Goal: Task Accomplishment & Management: Use online tool/utility

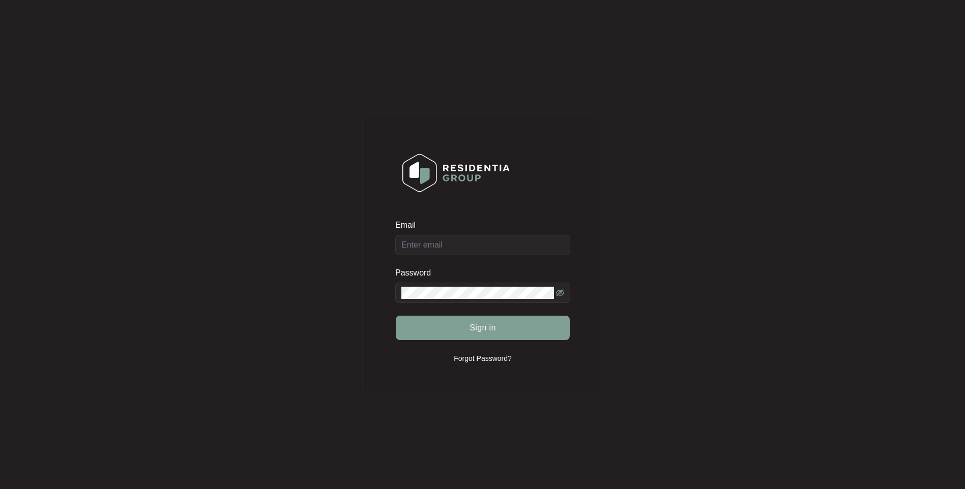
drag, startPoint x: 483, startPoint y: 225, endPoint x: 456, endPoint y: 245, distance: 33.1
click at [483, 225] on div "Email" at bounding box center [482, 227] width 175 height 15
click at [446, 252] on input "Email" at bounding box center [482, 245] width 175 height 20
type input "k"
click at [517, 239] on input "k" at bounding box center [482, 245] width 175 height 20
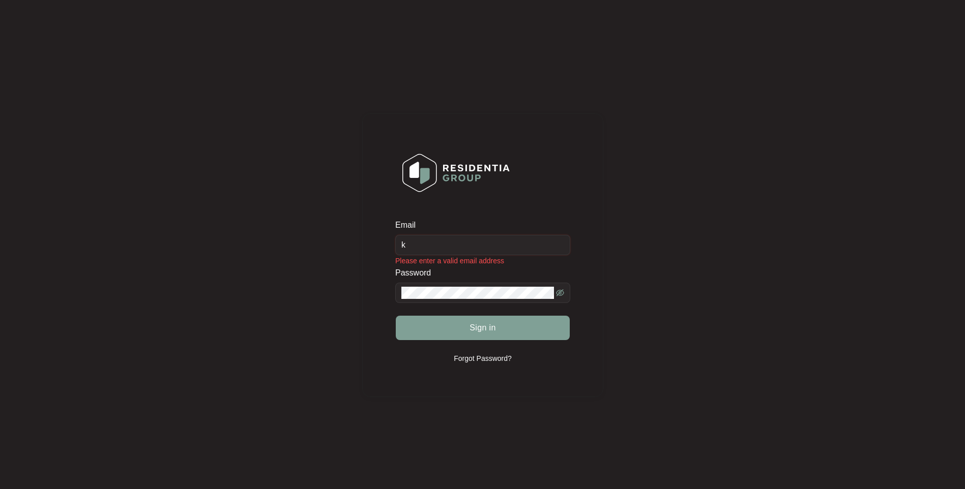
drag, startPoint x: 512, startPoint y: 243, endPoint x: 5, endPoint y: 299, distance: 509.8
click at [24, 295] on div "Email k Please enter a valid email address Password Sign in Forgot Password?" at bounding box center [482, 255] width 945 height 490
drag, startPoint x: 530, startPoint y: 246, endPoint x: -244, endPoint y: 368, distance: 783.4
click at [0, 368] on html "Email [EMAIL_ADDRESS][DOMAIN_NAME] Password Sign in Forgot Password?" at bounding box center [482, 255] width 965 height 511
type input "r"
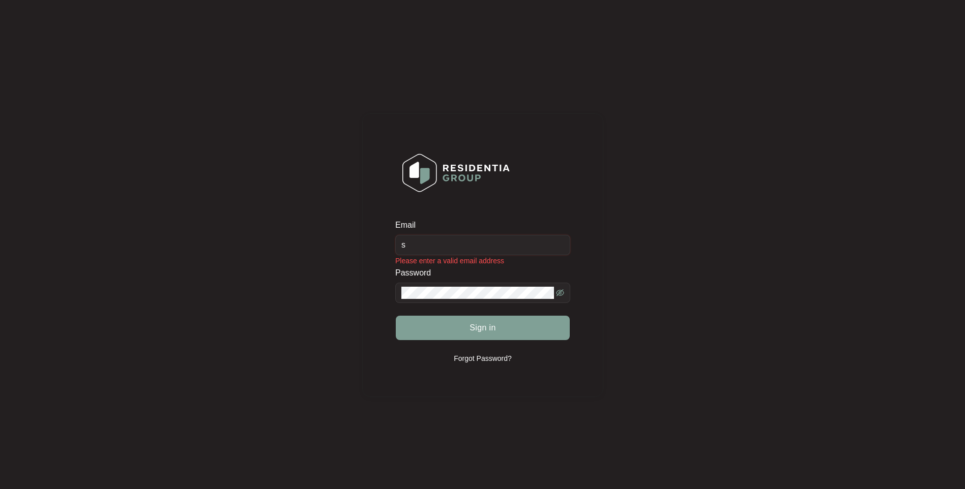
type input "[EMAIL_ADDRESS][DOMAIN_NAME]"
click at [216, 299] on div "Email [EMAIL_ADDRESS][DOMAIN_NAME] Password Sign in Forgot Password?" at bounding box center [482, 255] width 945 height 490
click at [396, 316] on button "Sign in" at bounding box center [483, 328] width 174 height 24
click at [563, 296] on icon "eye-invisible" at bounding box center [560, 293] width 8 height 8
click at [396, 316] on button "Sign in" at bounding box center [483, 328] width 174 height 24
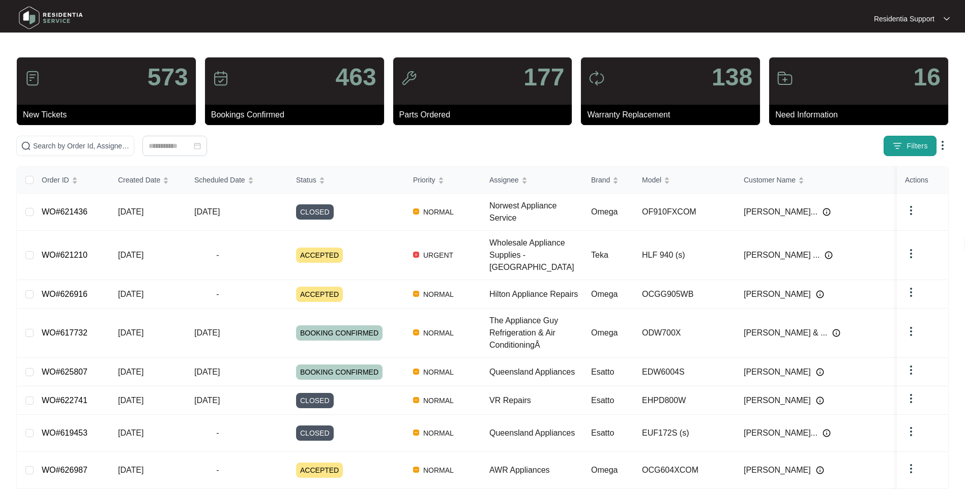
click at [928, 146] on button "Filters" at bounding box center [910, 146] width 53 height 20
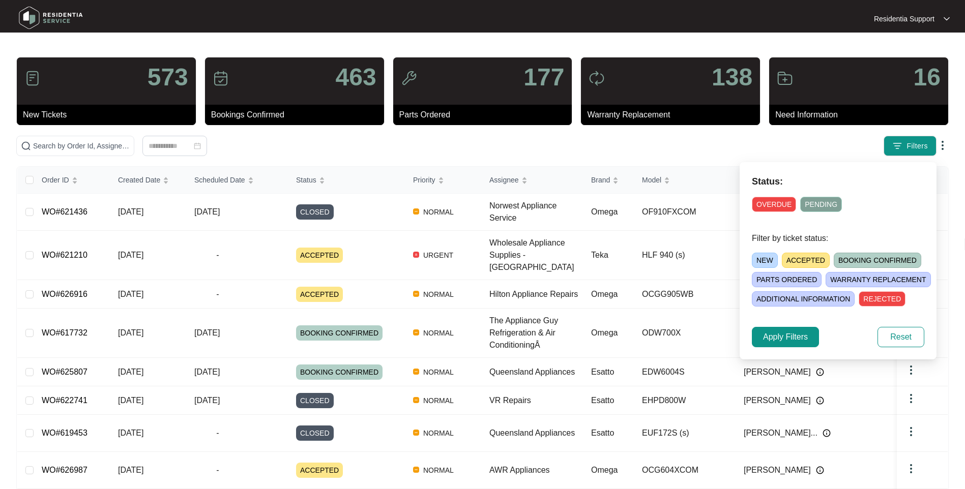
click at [780, 214] on div "Status: OVERDUE PENDING Filter by ticket status: NEW ACCEPTED BOOKING CONFIRMED…" at bounding box center [838, 260] width 197 height 197
click at [772, 206] on span "OVERDUE" at bounding box center [774, 204] width 44 height 15
click at [786, 334] on span "Apply Filters" at bounding box center [785, 337] width 45 height 12
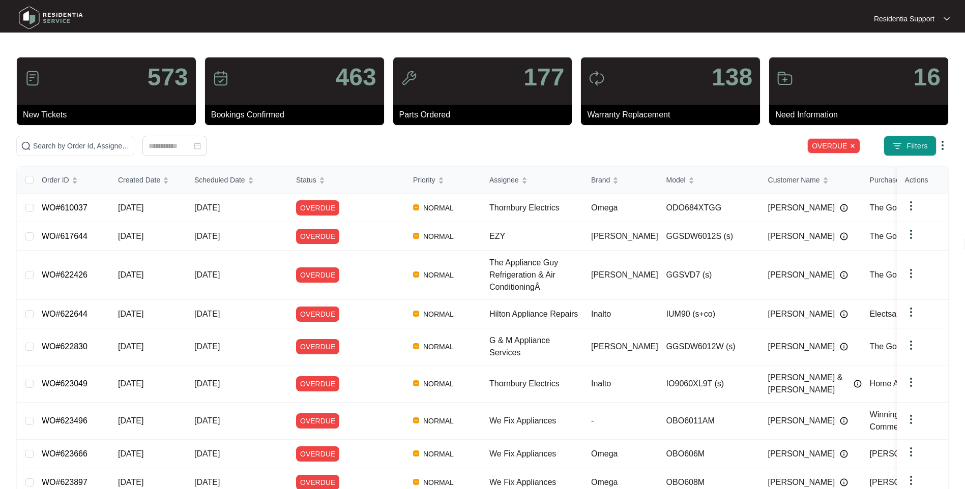
click at [942, 144] on img at bounding box center [943, 145] width 12 height 12
click at [937, 166] on span "Download Tickets CSV" at bounding box center [896, 165] width 90 height 11
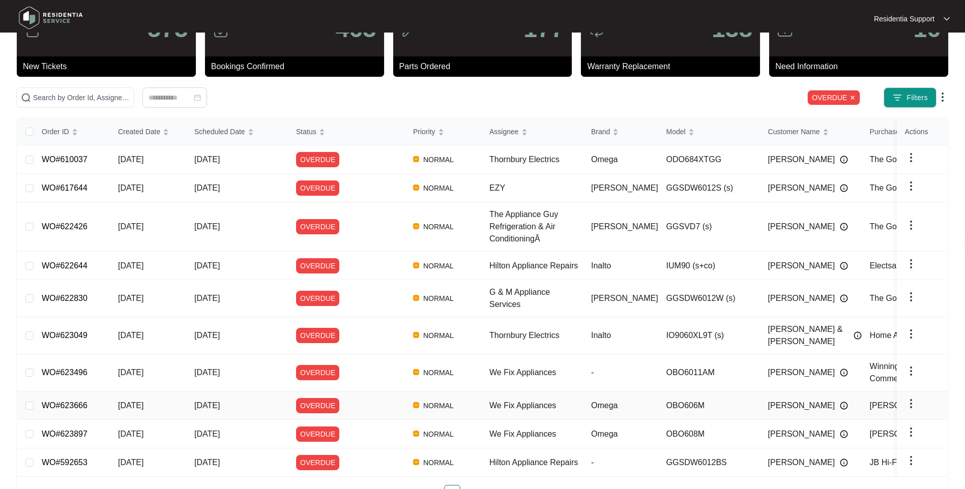
scroll to position [72, 0]
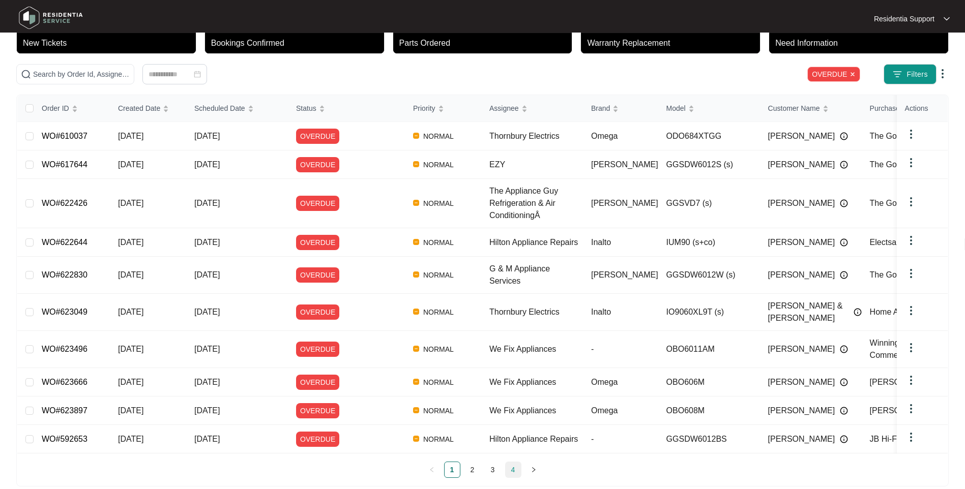
click at [511, 462] on link "4" at bounding box center [513, 469] width 15 height 15
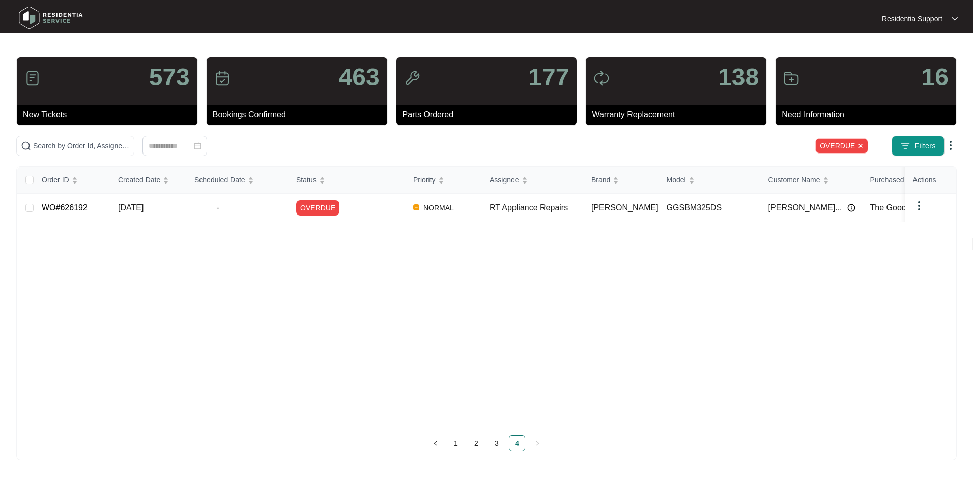
click at [508, 446] on ul "1 2 3 4" at bounding box center [486, 444] width 938 height 16
click at [497, 441] on link "3" at bounding box center [496, 443] width 15 height 15
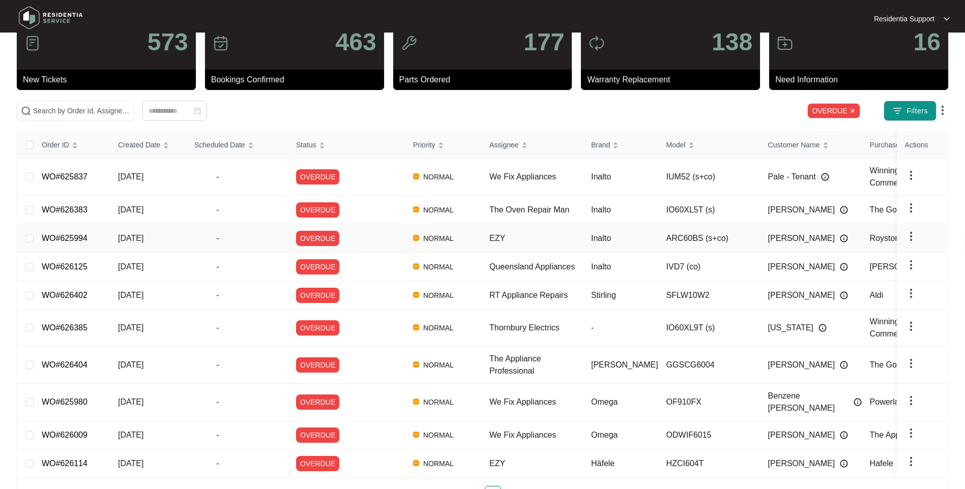
scroll to position [69, 0]
